Goal: Information Seeking & Learning: Check status

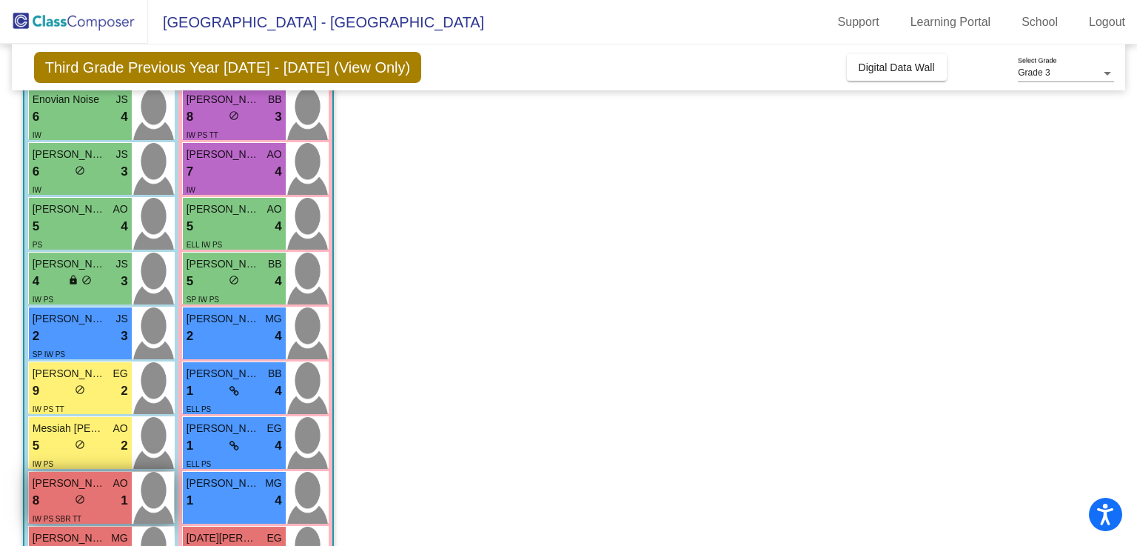
scroll to position [372, 0]
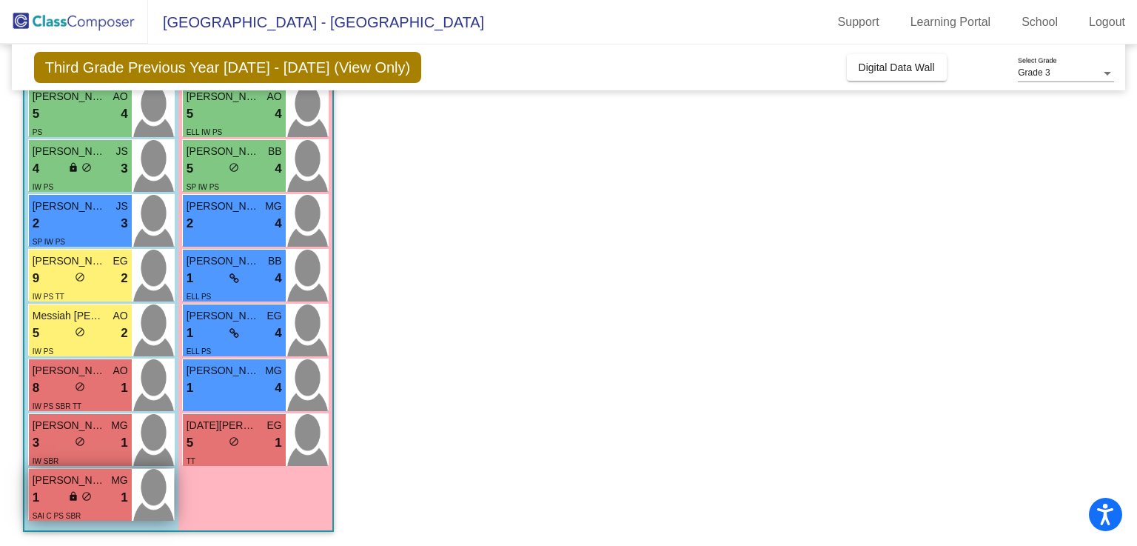
click at [57, 482] on span "[PERSON_NAME]" at bounding box center [70, 480] width 74 height 16
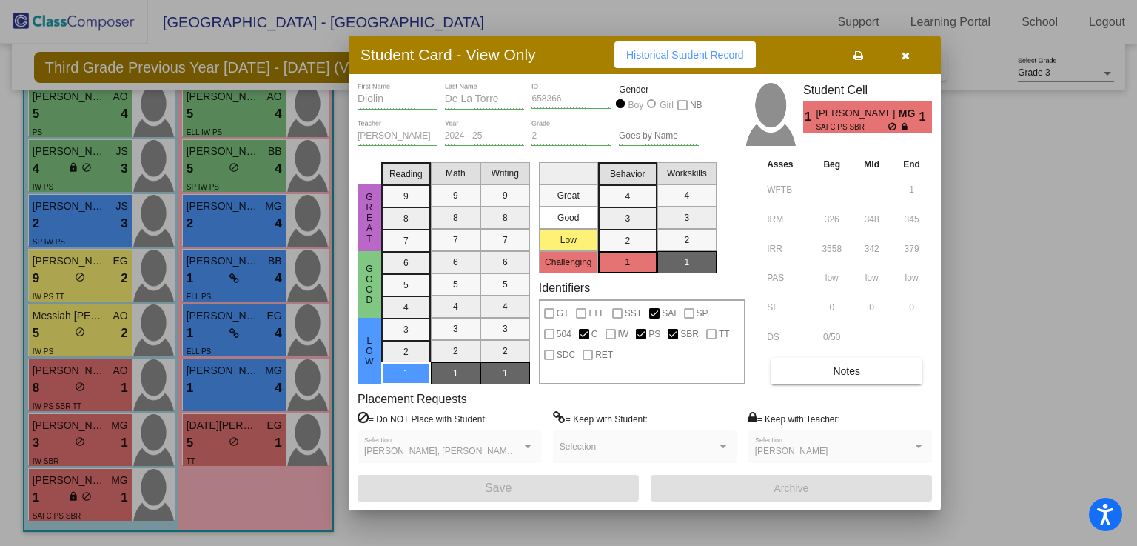
click at [675, 52] on span "Historical Student Record" at bounding box center [685, 55] width 118 height 12
click at [906, 59] on icon "button" at bounding box center [906, 55] width 8 height 10
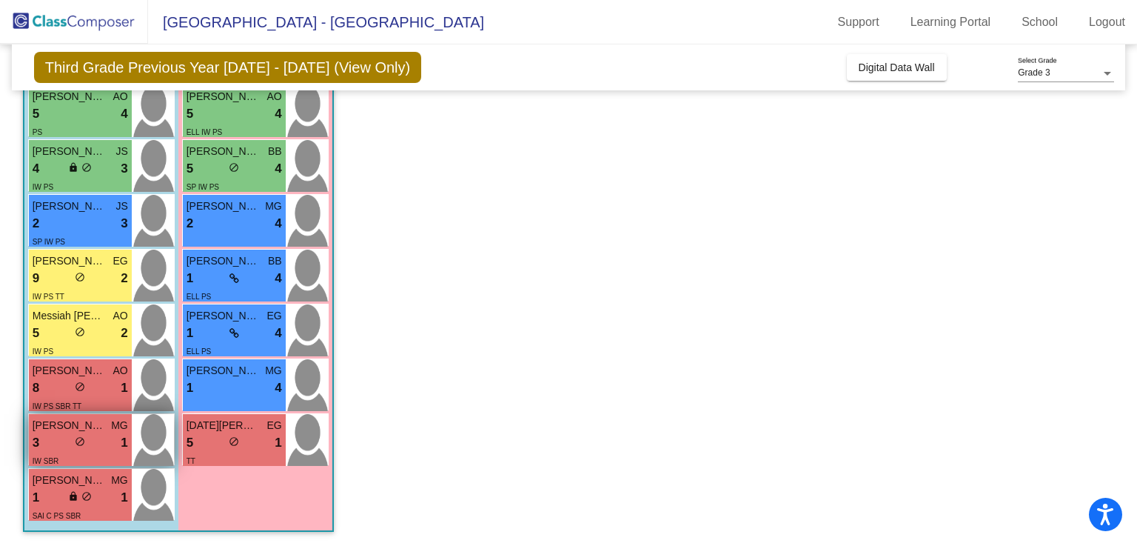
click at [101, 436] on div "3 lock do_not_disturb_alt 1" at bounding box center [81, 442] width 96 height 19
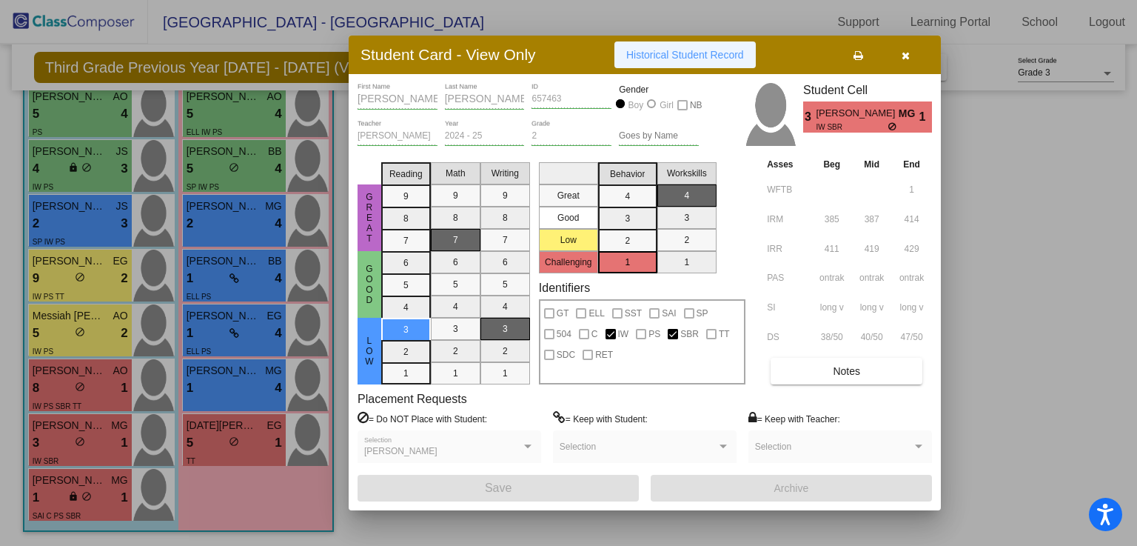
click at [649, 63] on button "Historical Student Record" at bounding box center [685, 54] width 141 height 27
click at [906, 60] on icon "button" at bounding box center [906, 55] width 8 height 10
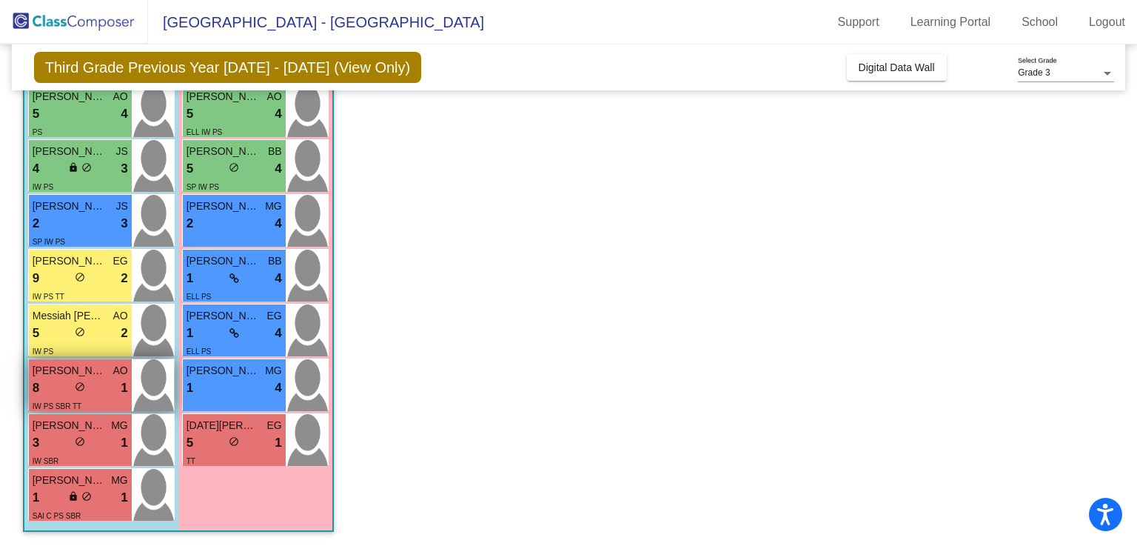
click at [83, 382] on span "do_not_disturb_alt" at bounding box center [80, 386] width 10 height 10
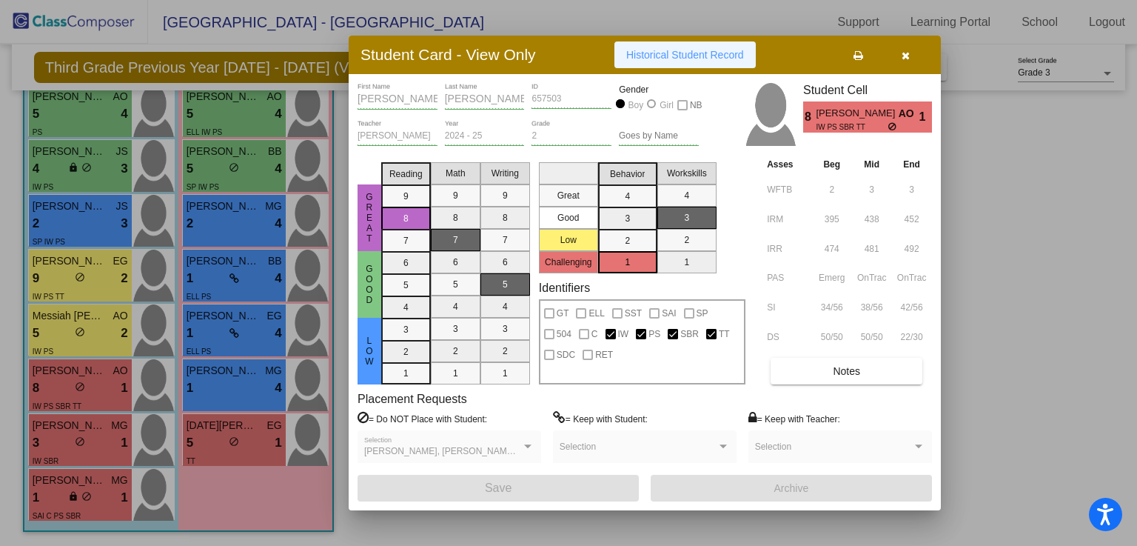
click at [680, 49] on span "Historical Student Record" at bounding box center [685, 55] width 118 height 12
click at [908, 61] on button "button" at bounding box center [905, 54] width 47 height 27
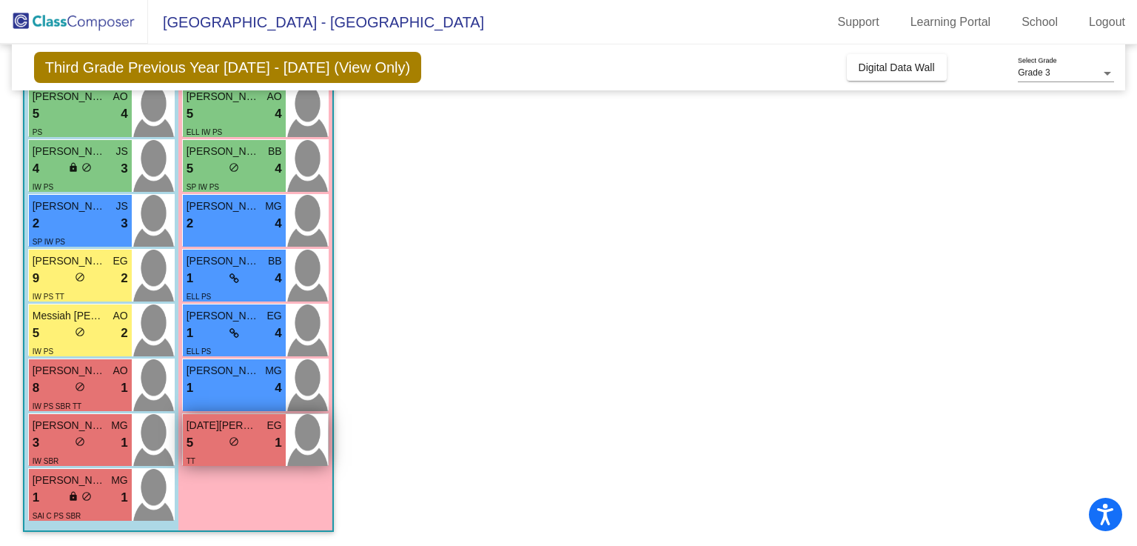
click at [250, 441] on div "5 lock do_not_disturb_alt 1" at bounding box center [235, 442] width 96 height 19
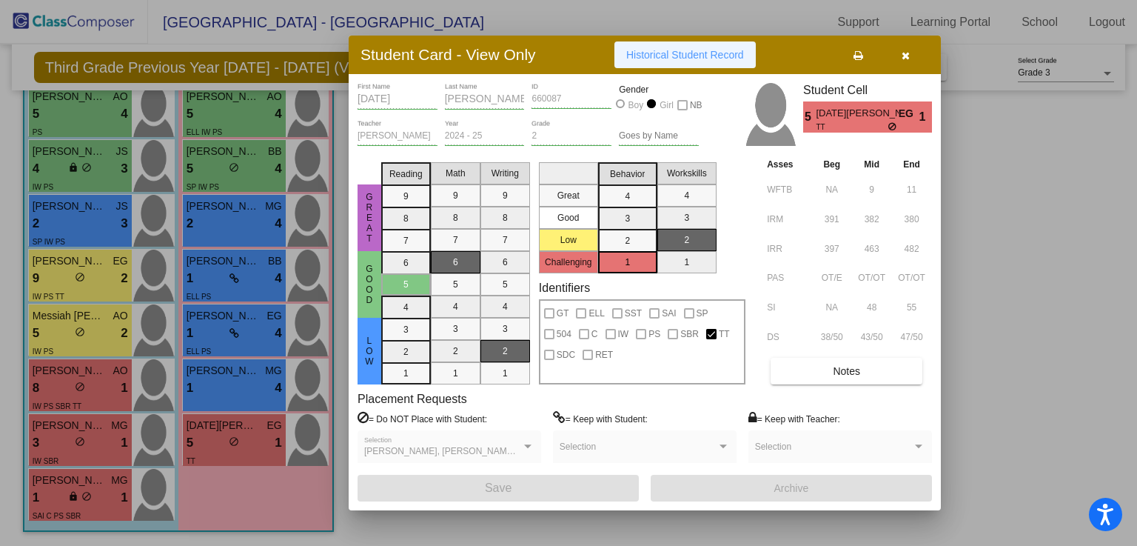
click at [687, 57] on span "Historical Student Record" at bounding box center [685, 55] width 118 height 12
click at [903, 55] on icon "button" at bounding box center [906, 55] width 8 height 10
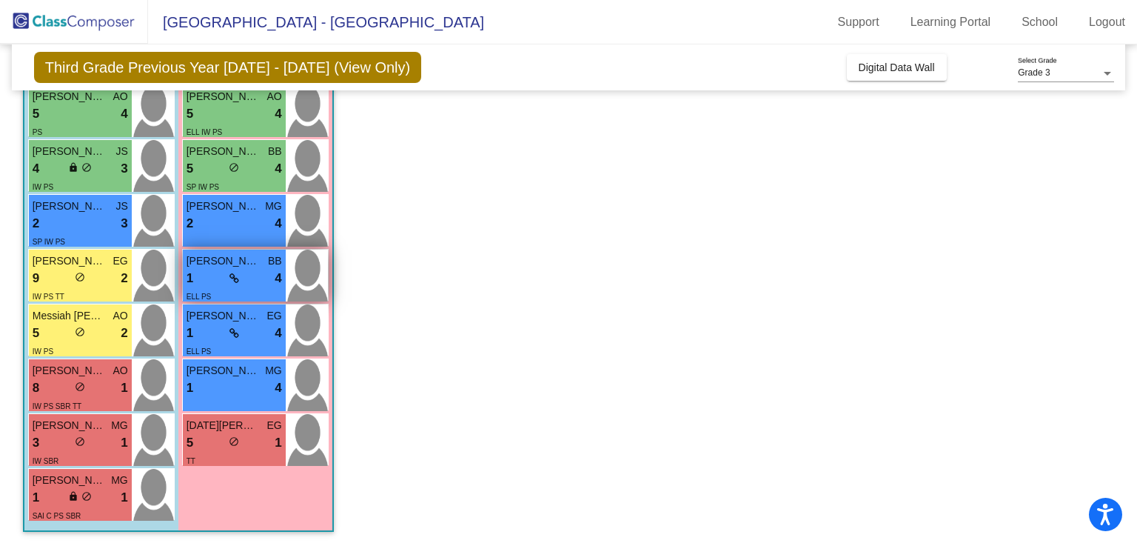
click at [210, 280] on div "1 lock do_not_disturb_alt 4" at bounding box center [235, 278] width 96 height 19
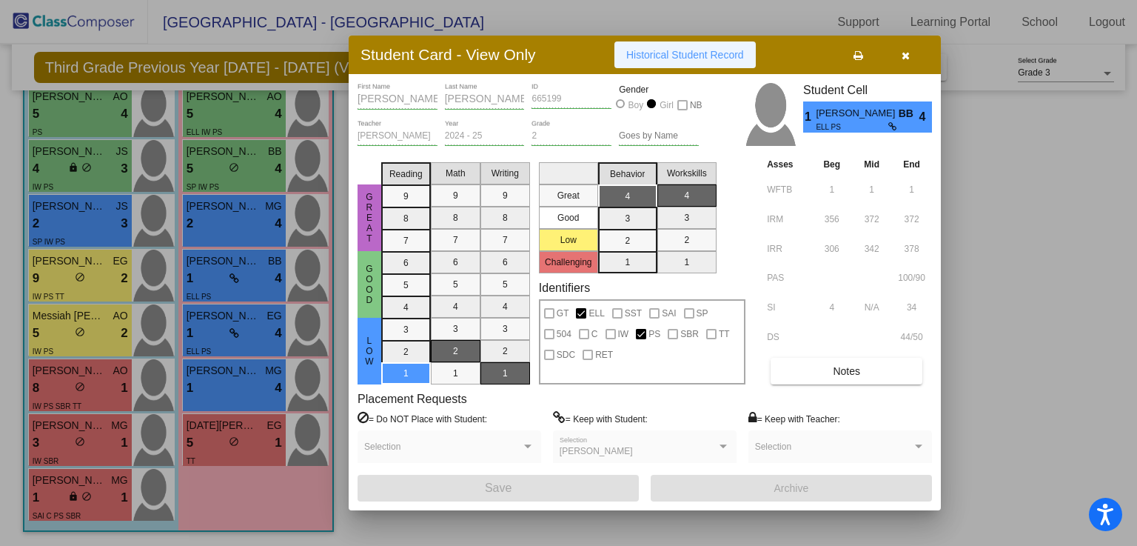
click at [638, 52] on span "Historical Student Record" at bounding box center [685, 55] width 118 height 12
click at [906, 61] on button "button" at bounding box center [905, 54] width 47 height 27
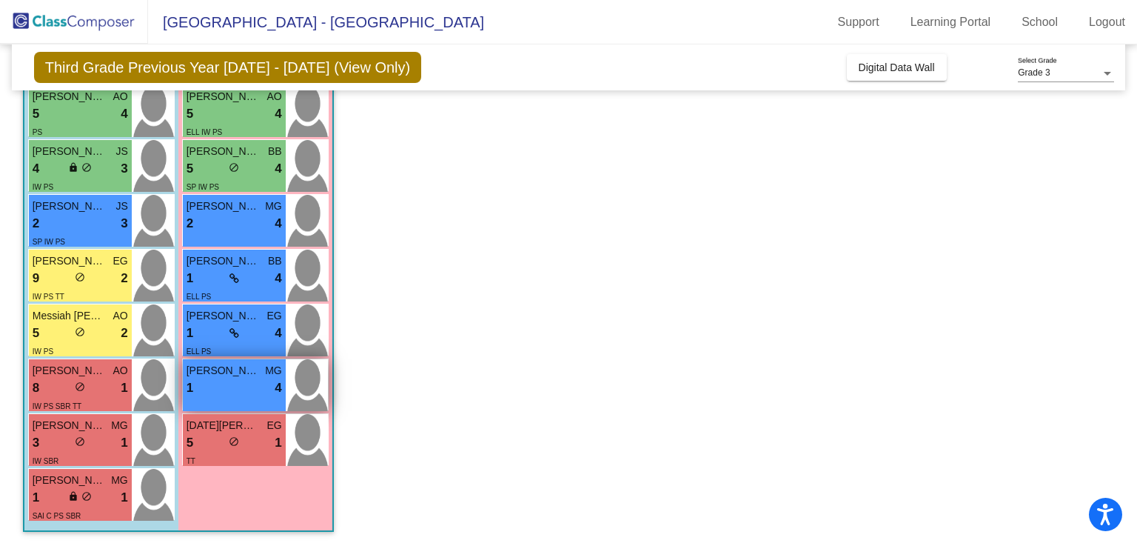
click at [250, 394] on div "1 lock do_not_disturb_alt 4" at bounding box center [235, 387] width 96 height 19
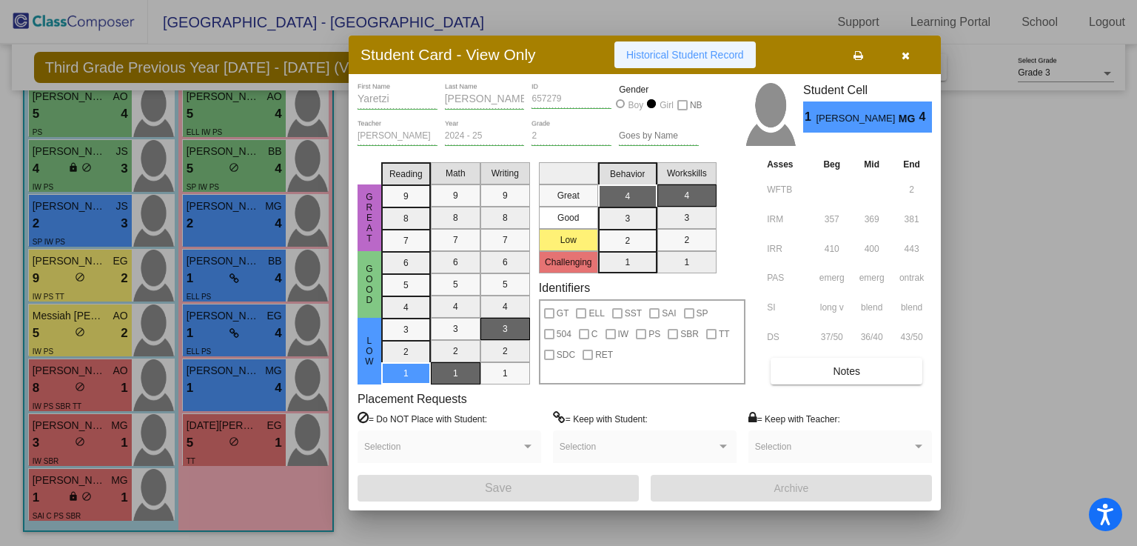
click at [658, 61] on button "Historical Student Record" at bounding box center [685, 54] width 141 height 27
click at [903, 57] on icon "button" at bounding box center [906, 55] width 8 height 10
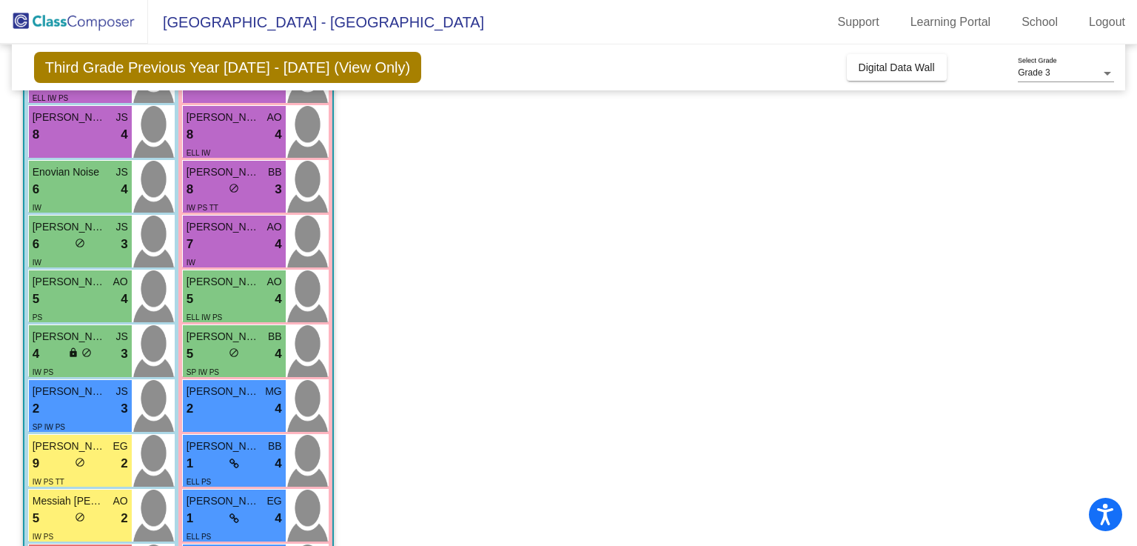
scroll to position [185, 0]
click at [209, 424] on div "[PERSON_NAME] MG 2 lock do_not_disturb_alt 4" at bounding box center [234, 407] width 103 height 52
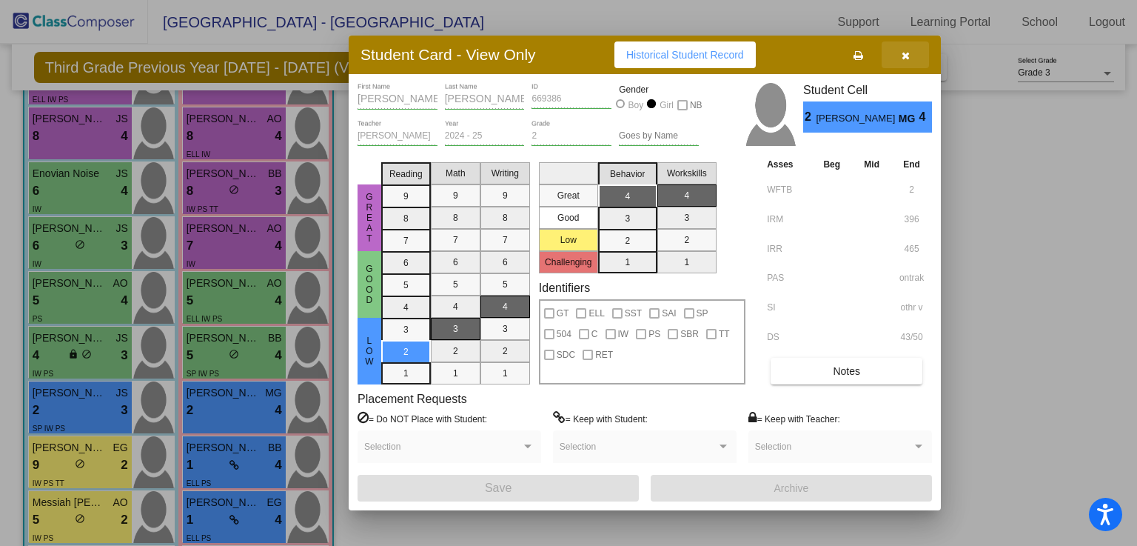
click at [908, 59] on icon "button" at bounding box center [906, 55] width 8 height 10
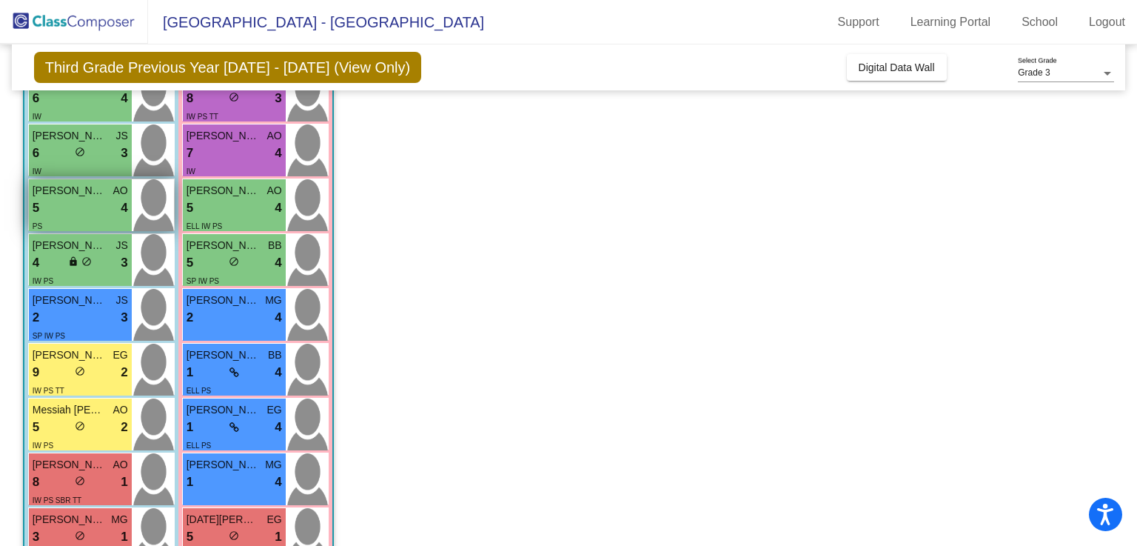
scroll to position [315, 0]
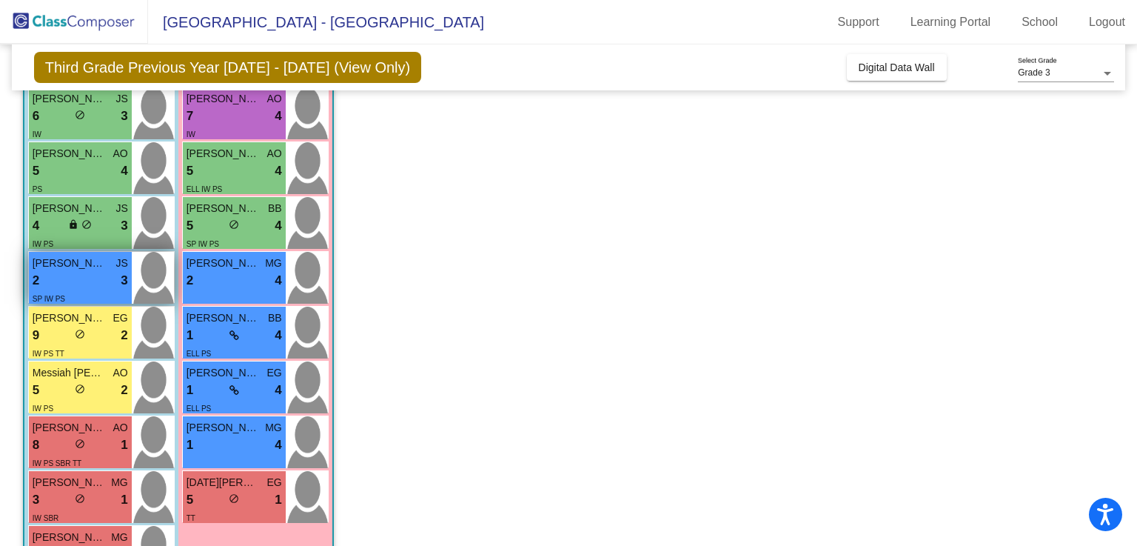
click at [96, 283] on div "2 lock do_not_disturb_alt 3" at bounding box center [81, 280] width 96 height 19
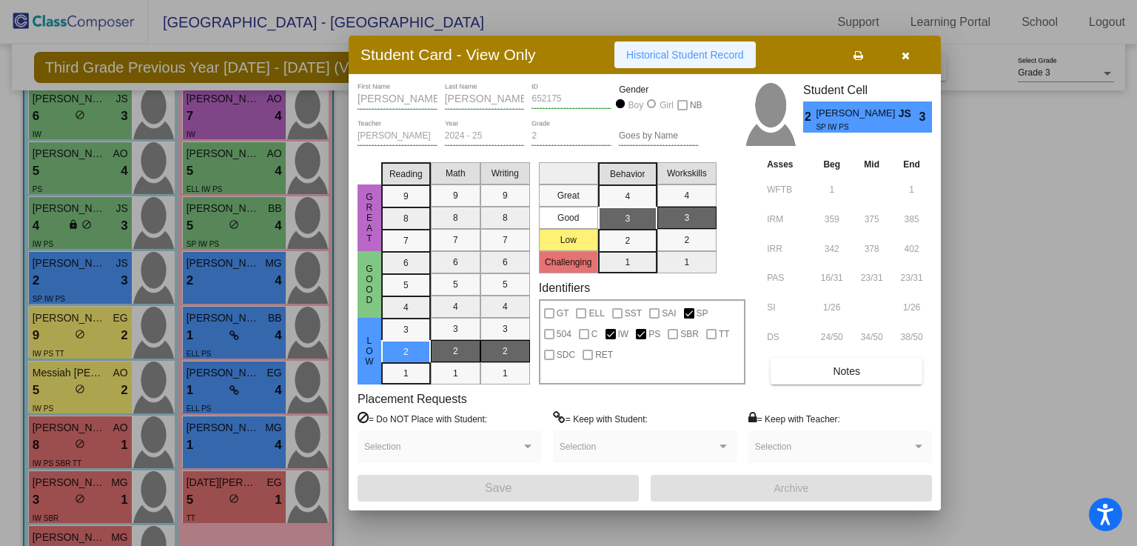
click at [717, 47] on button "Historical Student Record" at bounding box center [685, 54] width 141 height 27
click at [899, 54] on button "button" at bounding box center [905, 54] width 47 height 27
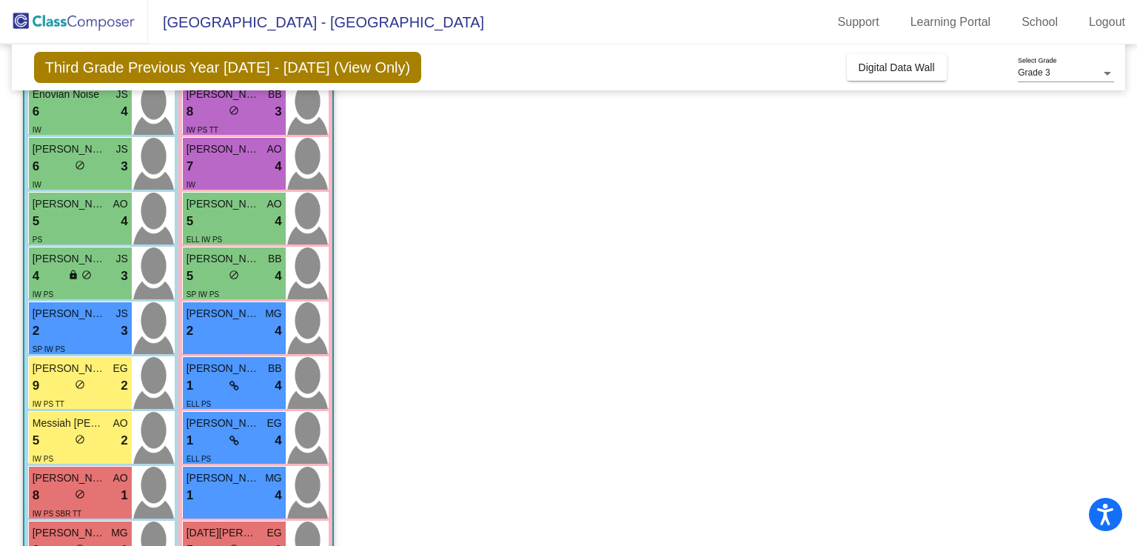
scroll to position [372, 0]
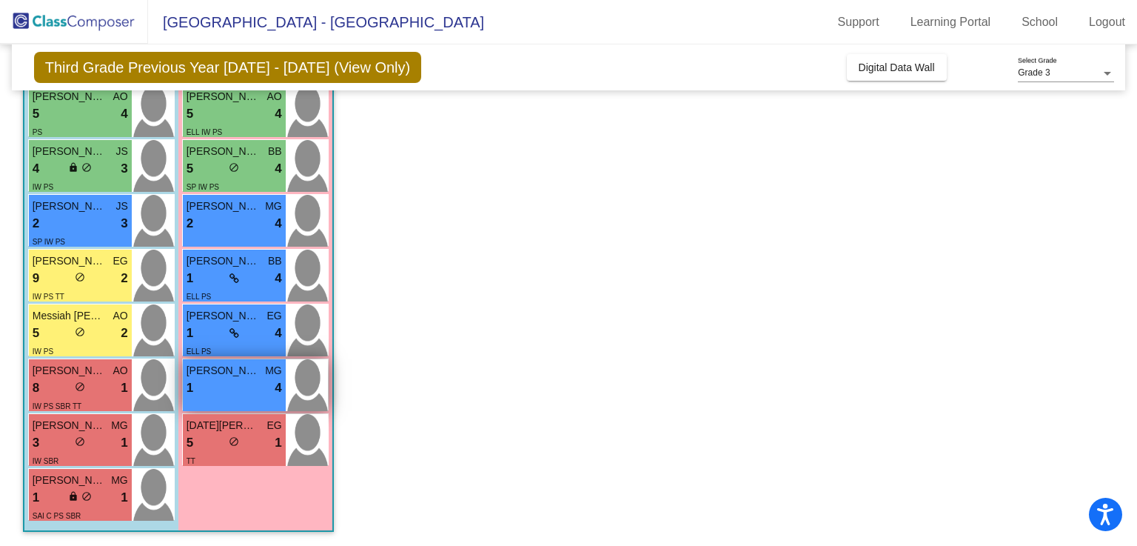
click at [227, 383] on div "1 lock do_not_disturb_alt 4" at bounding box center [235, 387] width 96 height 19
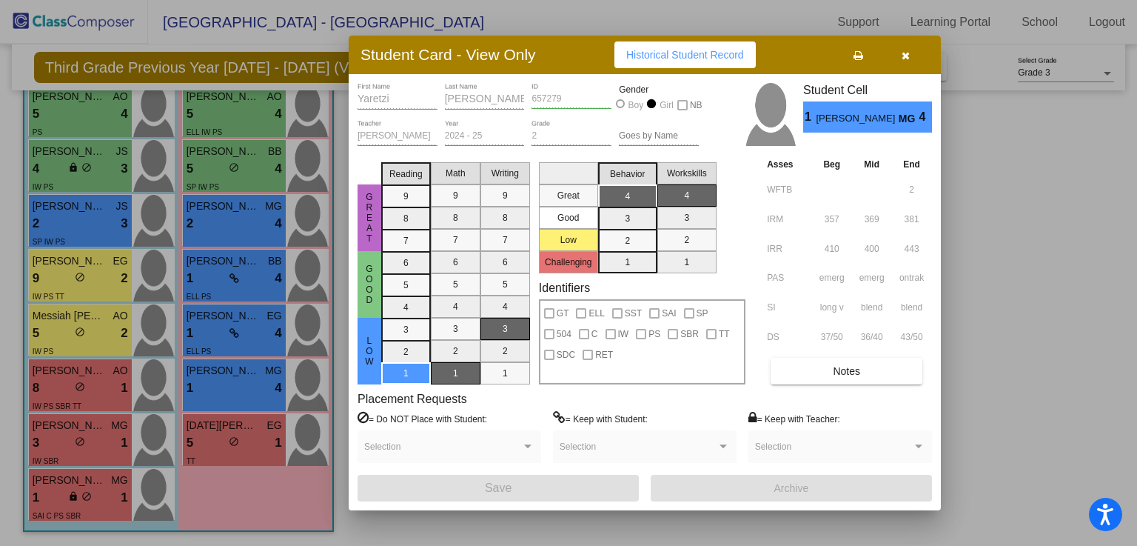
click at [911, 58] on button "button" at bounding box center [905, 54] width 47 height 27
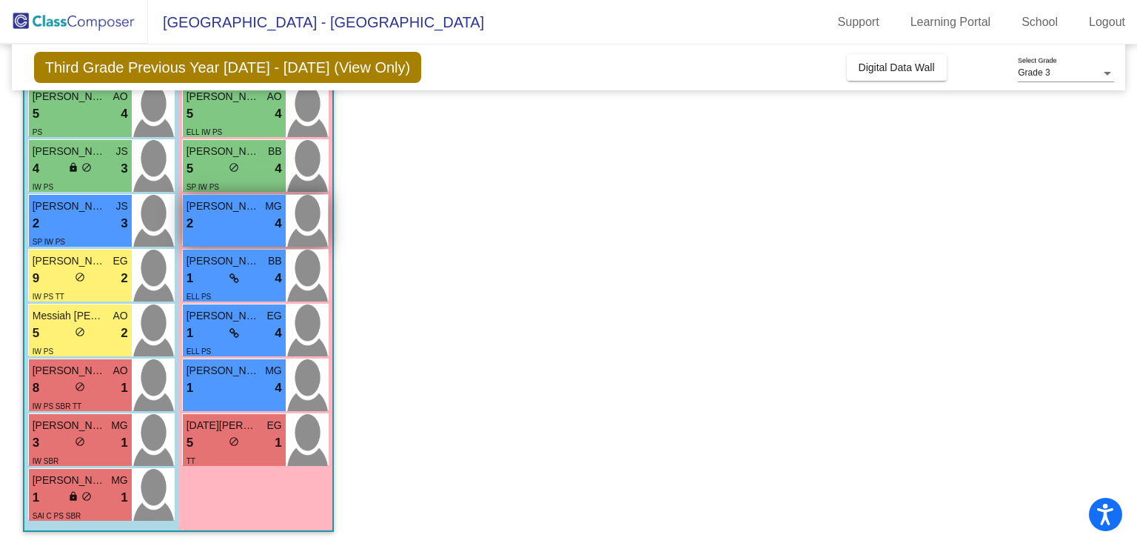
click at [240, 228] on div "2 lock do_not_disturb_alt 4" at bounding box center [235, 223] width 96 height 19
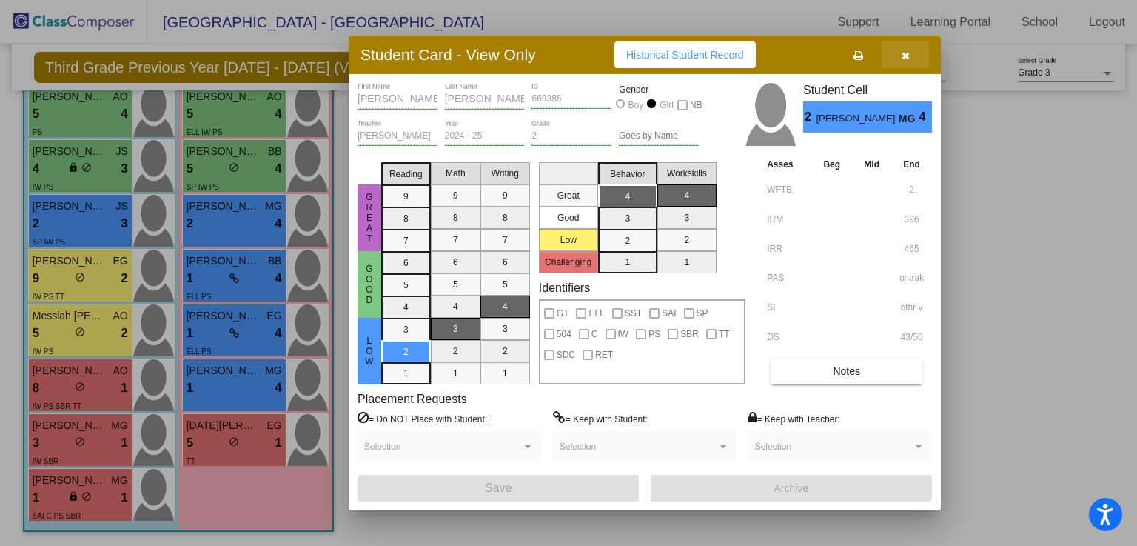
click at [902, 60] on icon "button" at bounding box center [906, 55] width 8 height 10
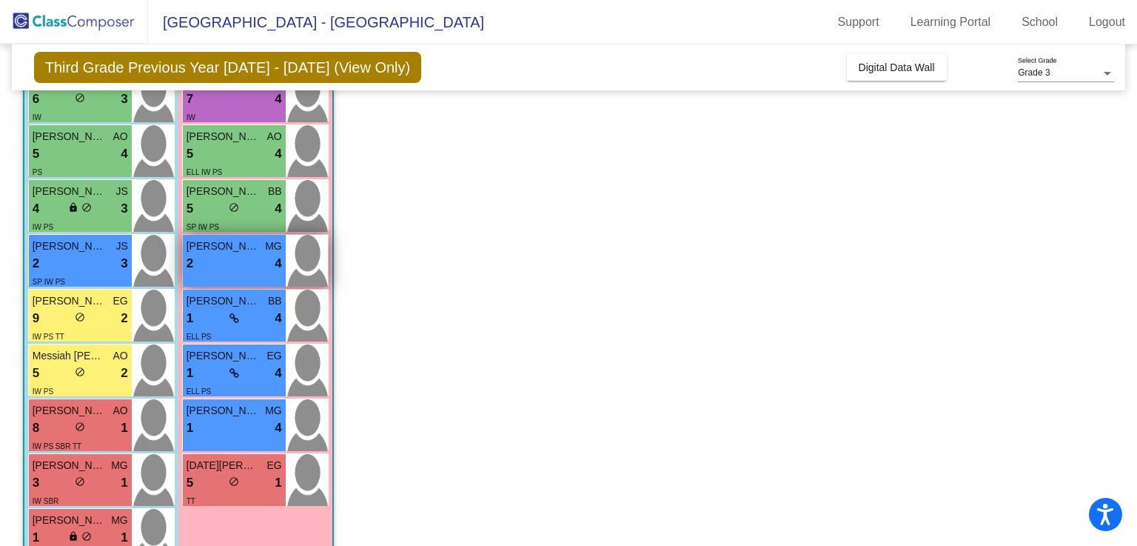
scroll to position [327, 0]
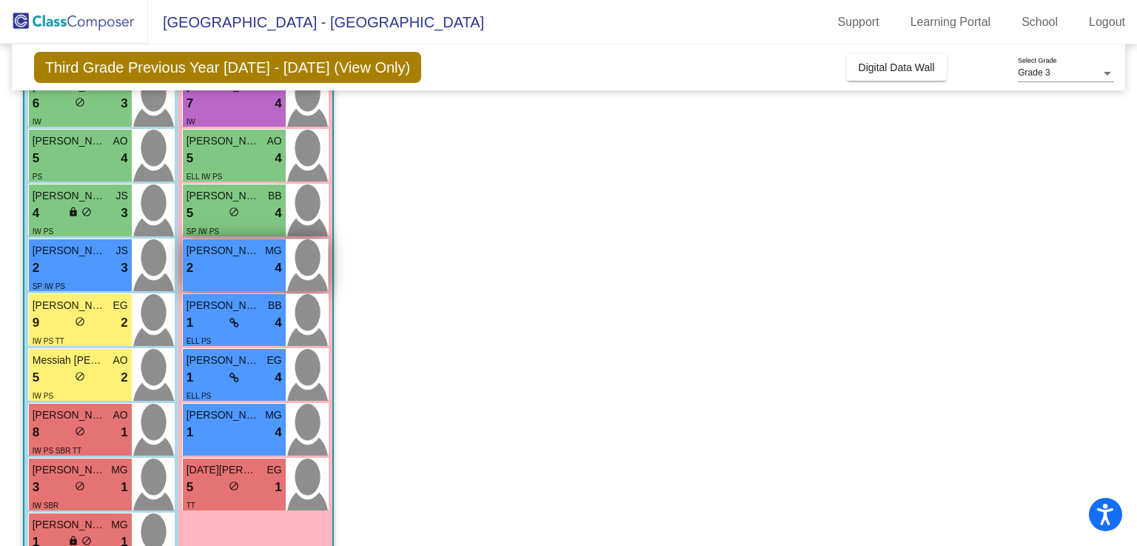
click at [260, 221] on div "5 lock do_not_disturb_alt 4" at bounding box center [235, 213] width 96 height 19
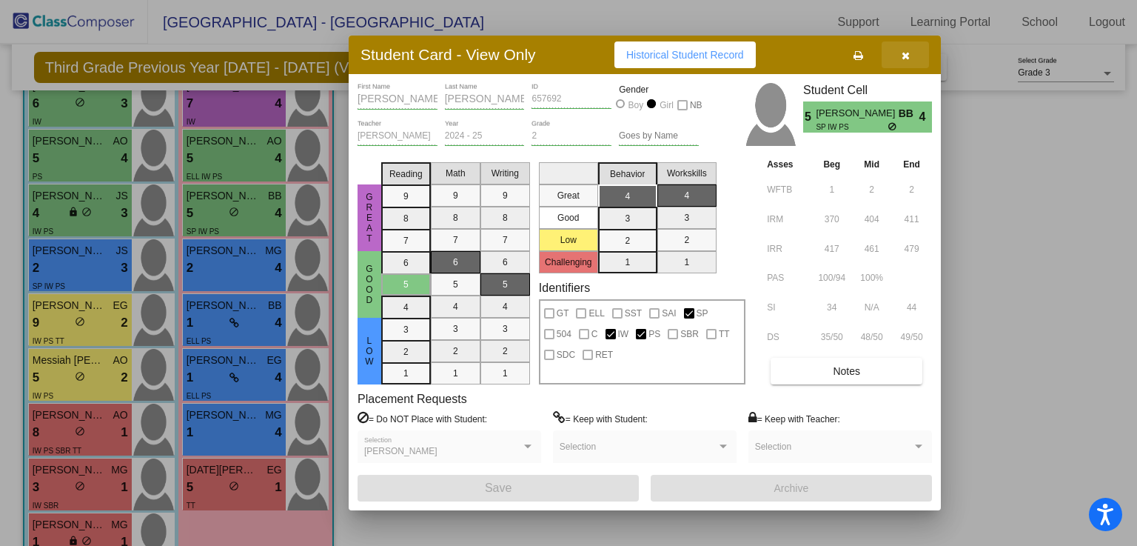
click at [903, 58] on icon "button" at bounding box center [906, 55] width 8 height 10
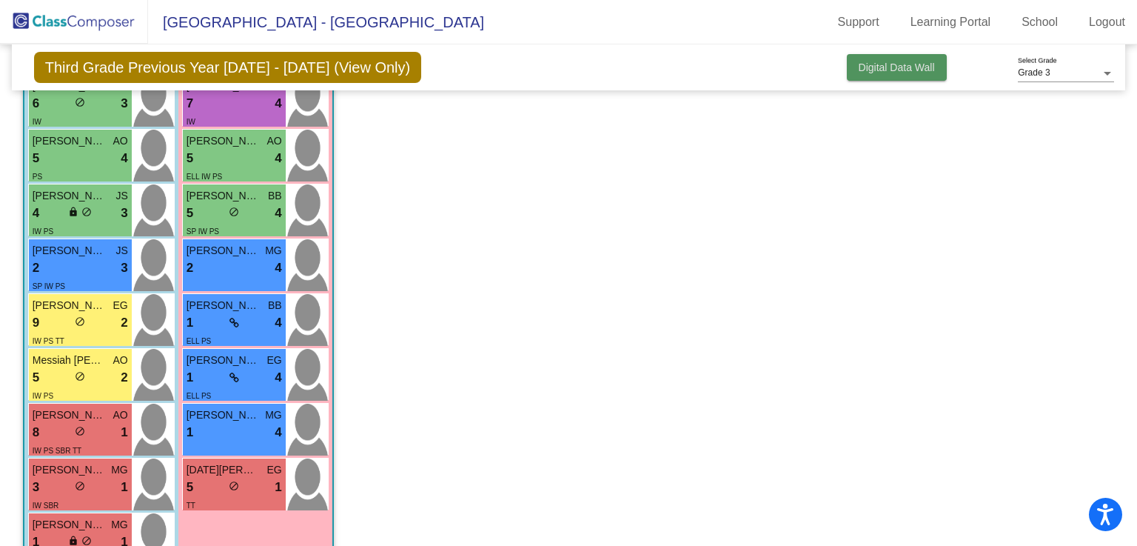
click at [890, 70] on span "Digital Data Wall" at bounding box center [897, 67] width 76 height 12
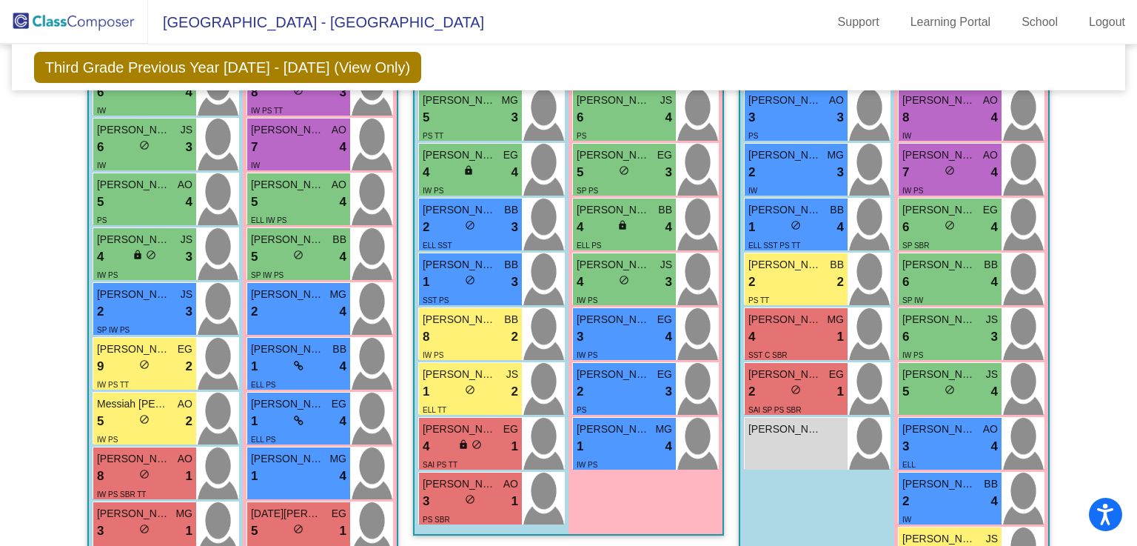
scroll to position [529, 0]
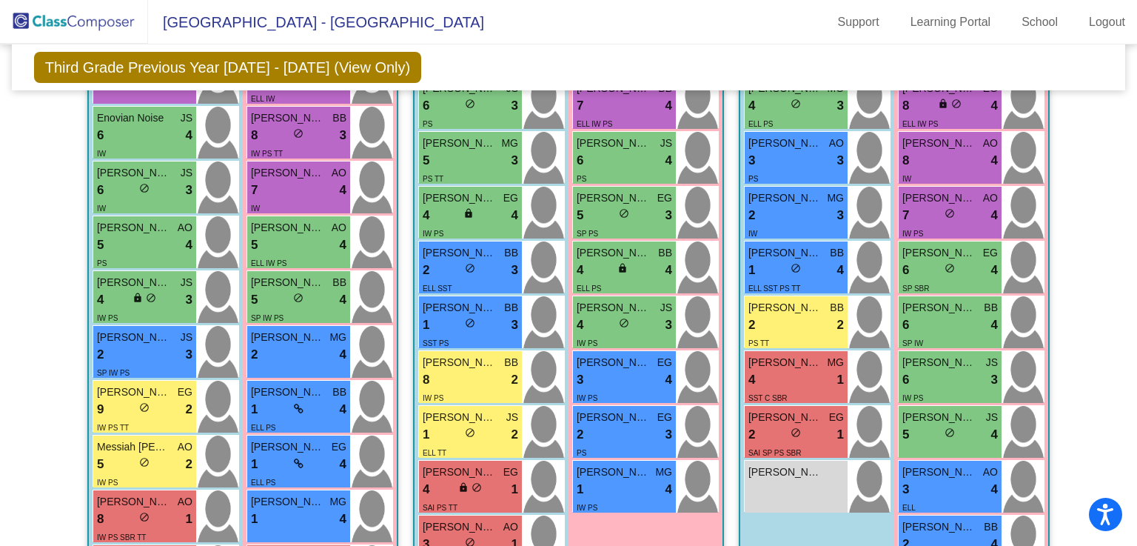
click at [661, 492] on div "1 lock do_not_disturb_alt 4" at bounding box center [625, 489] width 96 height 19
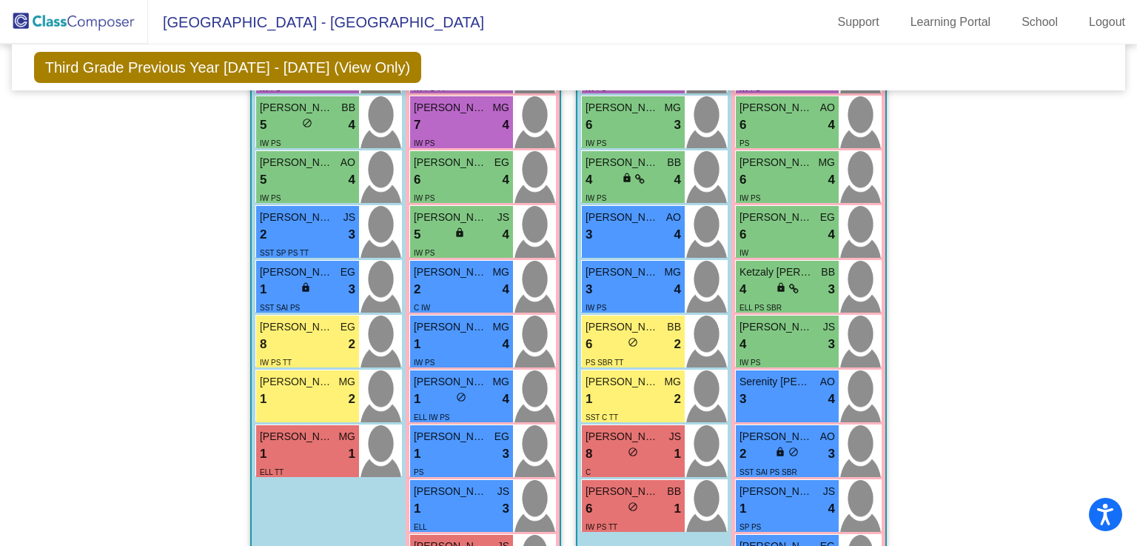
scroll to position [1367, 0]
